Goal: Information Seeking & Learning: Check status

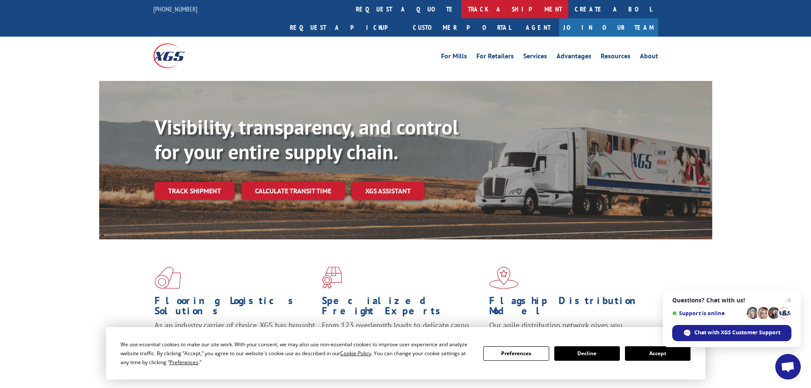
click at [461, 8] on link "track a shipment" at bounding box center [514, 9] width 107 height 18
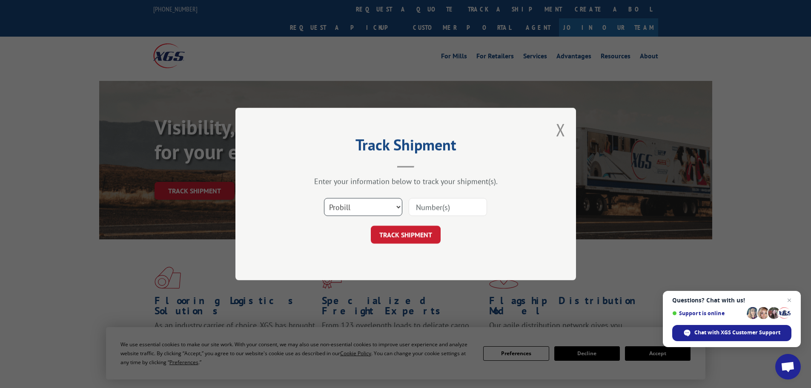
click at [373, 208] on select "Select category... Probill BOL PO" at bounding box center [363, 207] width 78 height 18
select select "bol"
click at [324, 198] on select "Select category... Probill BOL PO" at bounding box center [363, 207] width 78 height 18
paste input "5090320"
type input "5090320"
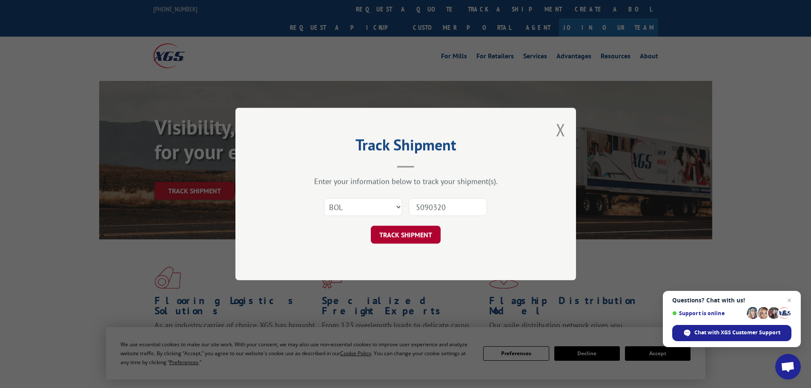
click at [411, 235] on button "TRACK SHIPMENT" at bounding box center [406, 235] width 70 height 18
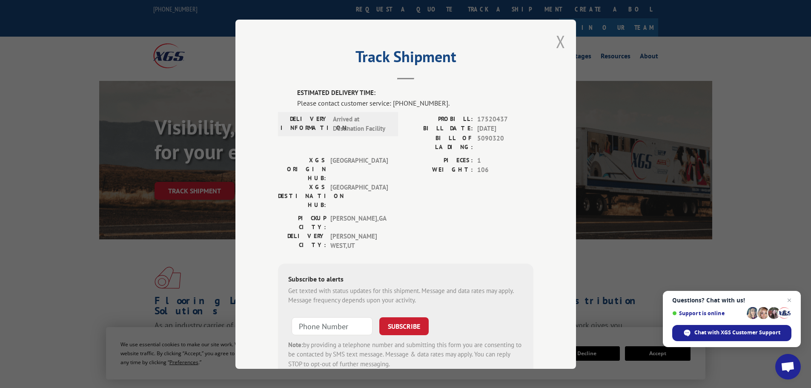
click at [556, 40] on button "Close modal" at bounding box center [560, 41] width 9 height 23
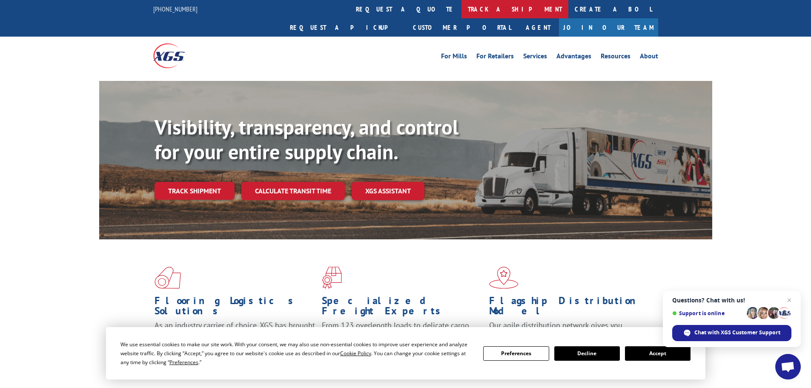
click at [461, 9] on link "track a shipment" at bounding box center [514, 9] width 107 height 18
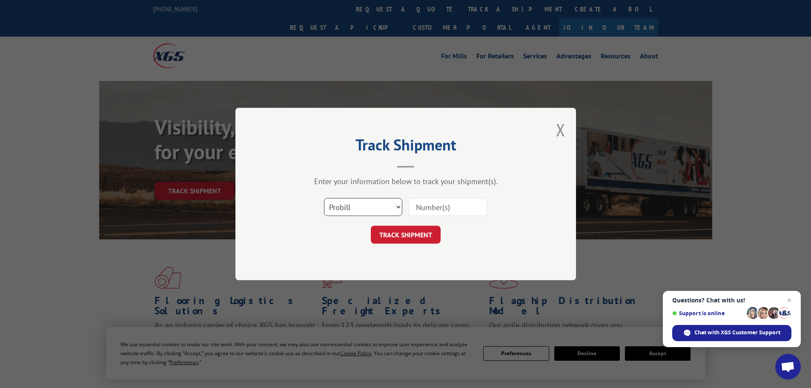
click at [371, 204] on select "Select category... Probill BOL PO" at bounding box center [363, 207] width 78 height 18
select select "bol"
click at [324, 198] on select "Select category... Probill BOL PO" at bounding box center [363, 207] width 78 height 18
paste input "6003553"
type input "6003553"
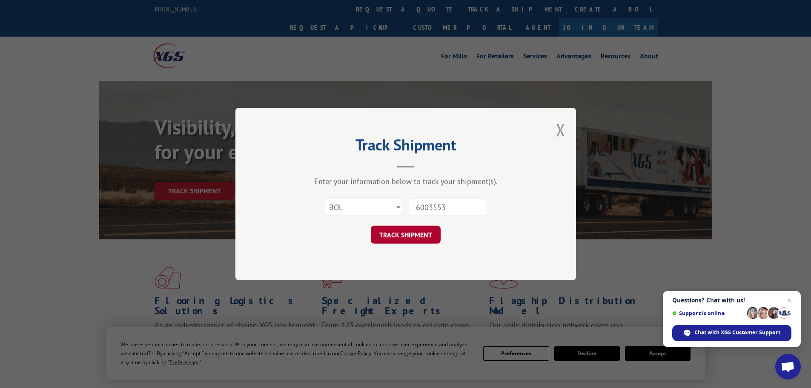
click at [396, 232] on button "TRACK SHIPMENT" at bounding box center [406, 235] width 70 height 18
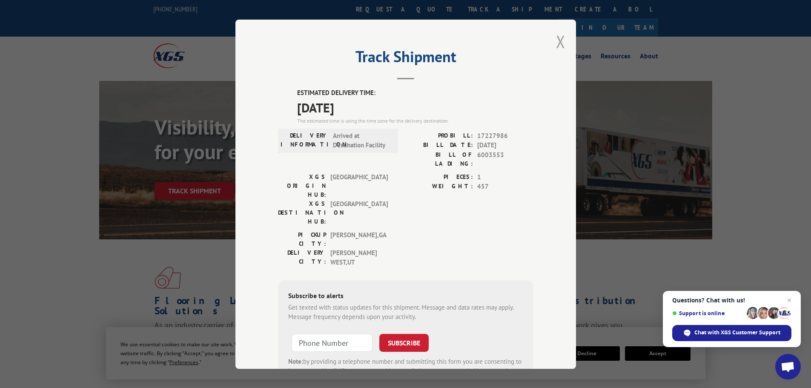
click at [556, 40] on button "Close modal" at bounding box center [560, 41] width 9 height 23
